Goal: Task Accomplishment & Management: Manage account settings

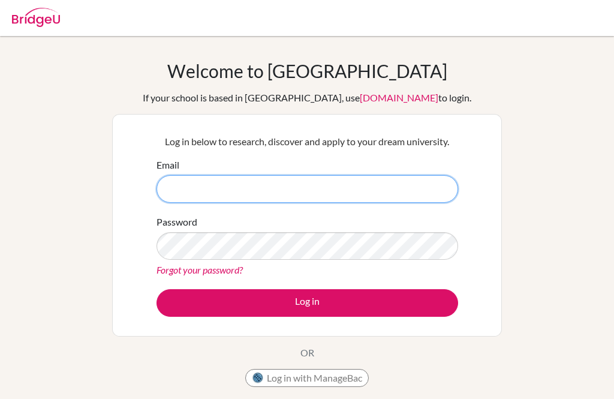
click at [371, 191] on input "Email" at bounding box center [308, 189] width 302 height 28
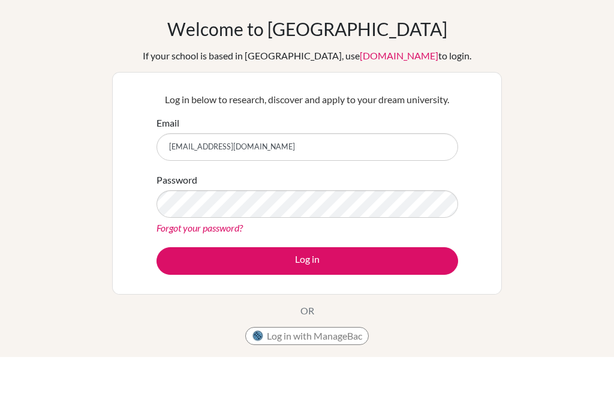
scroll to position [42, 0]
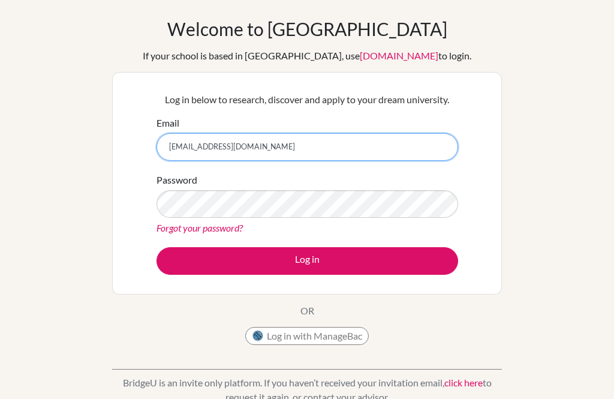
type input "[EMAIL_ADDRESS][DOMAIN_NAME]"
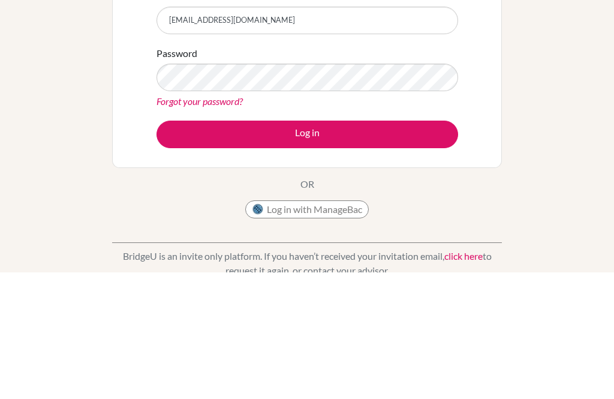
click at [390, 247] on button "Log in" at bounding box center [308, 261] width 302 height 28
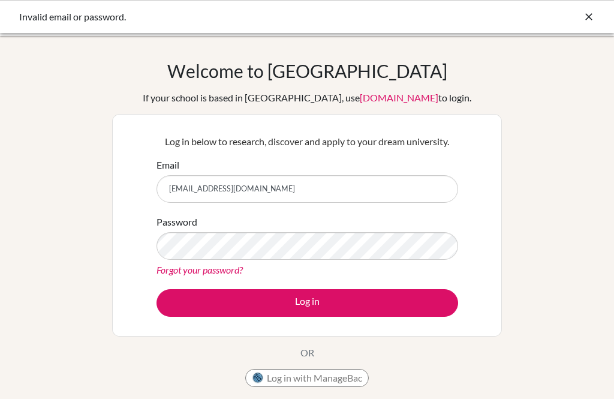
click at [385, 296] on button "Log in" at bounding box center [308, 303] width 302 height 28
click at [175, 270] on link "Forgot your password?" at bounding box center [200, 269] width 86 height 11
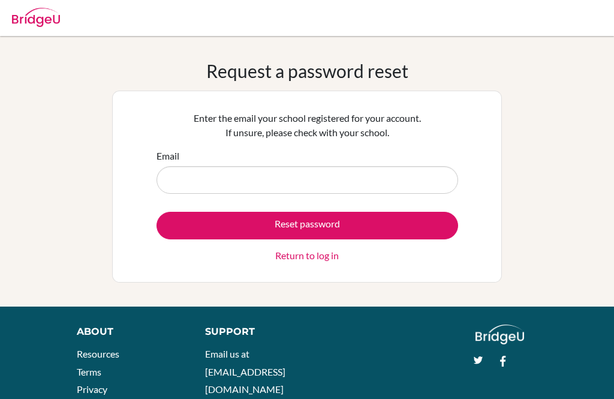
click at [420, 185] on input "Email" at bounding box center [308, 180] width 302 height 28
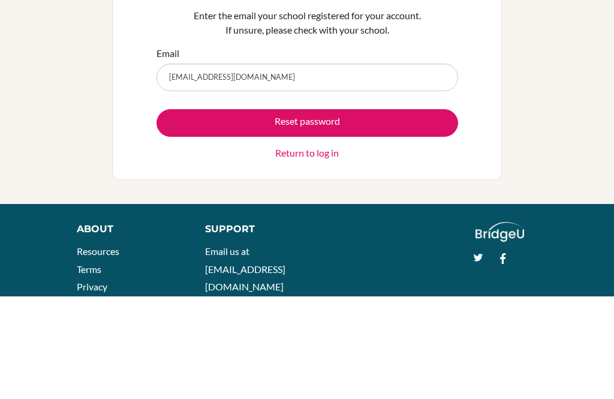
type input "[EMAIL_ADDRESS][DOMAIN_NAME]"
click at [389, 212] on button "Reset password" at bounding box center [308, 226] width 302 height 28
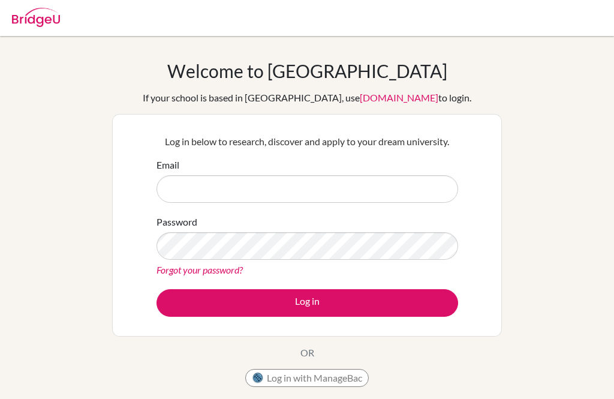
click at [414, 198] on input "Email" at bounding box center [308, 189] width 302 height 28
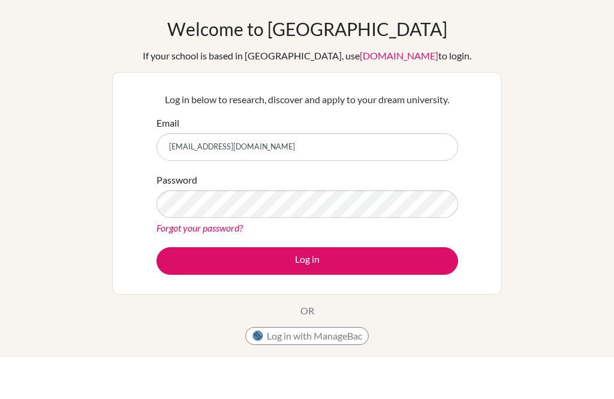
scroll to position [42, 0]
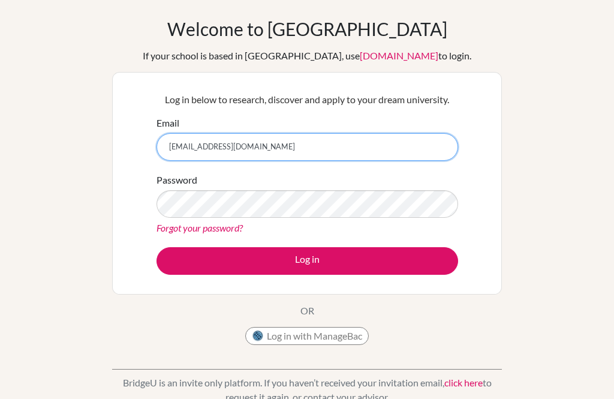
type input "[EMAIL_ADDRESS][DOMAIN_NAME]"
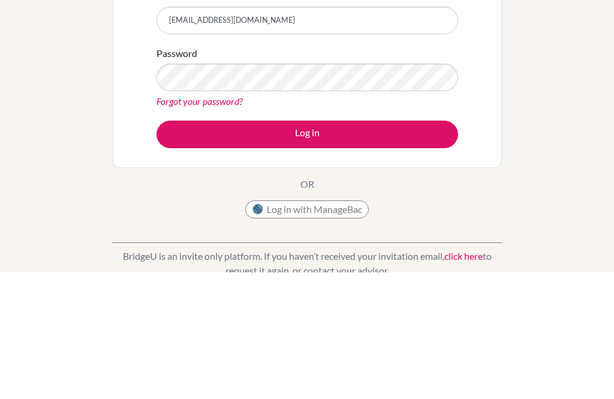
click at [367, 247] on button "Log in" at bounding box center [308, 261] width 302 height 28
